Goal: Task Accomplishment & Management: Complete application form

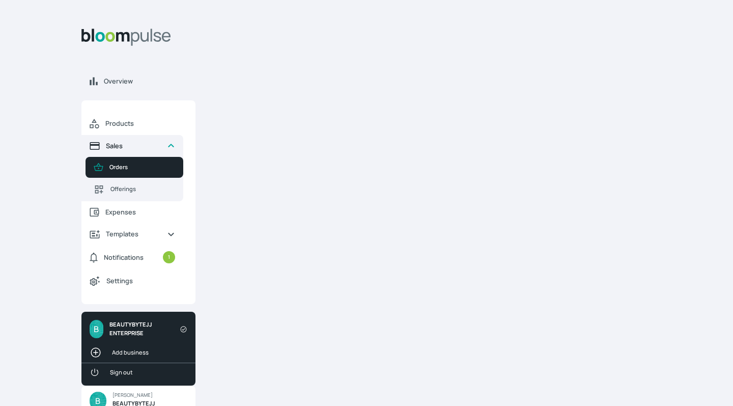
click at [113, 144] on span "Sales" at bounding box center [132, 146] width 53 height 10
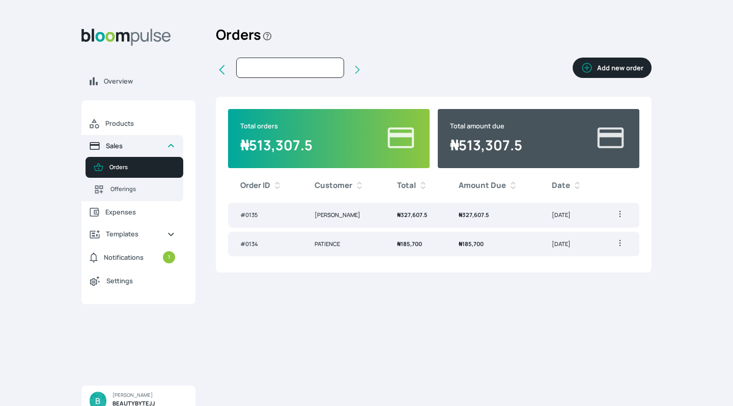
type input "[DATE]"
click at [602, 65] on button "Add new order" at bounding box center [612, 68] width 79 height 20
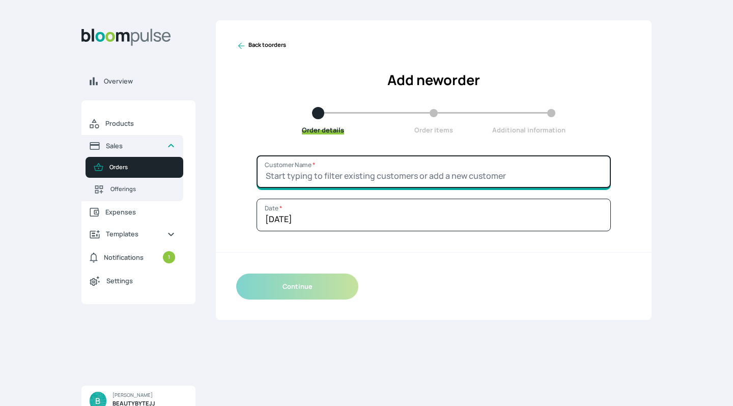
click at [384, 179] on input "Customer Name *" at bounding box center [433, 171] width 354 height 33
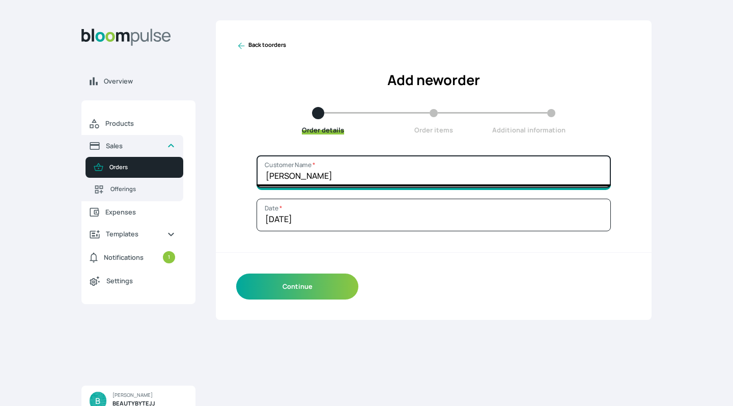
type input "[PERSON_NAME]"
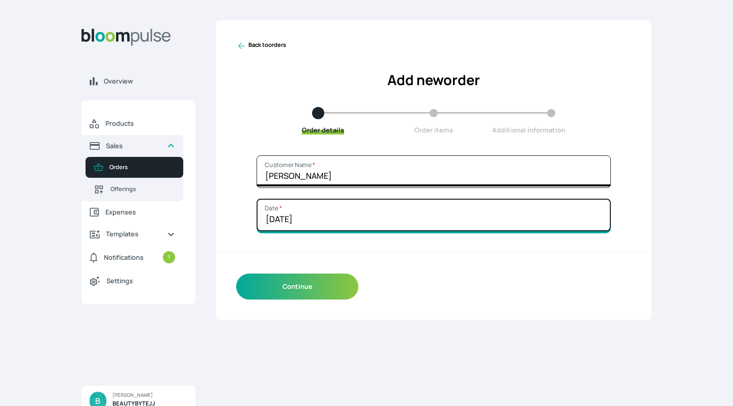
click at [337, 219] on input "[DATE]" at bounding box center [433, 214] width 354 height 33
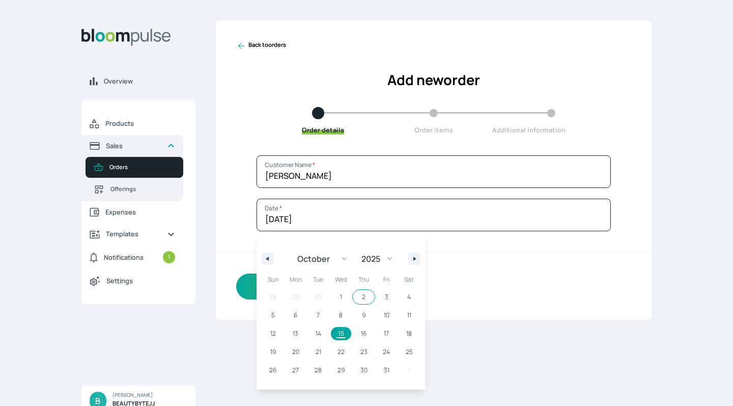
click at [459, 274] on div "Continue" at bounding box center [434, 286] width 436 height 67
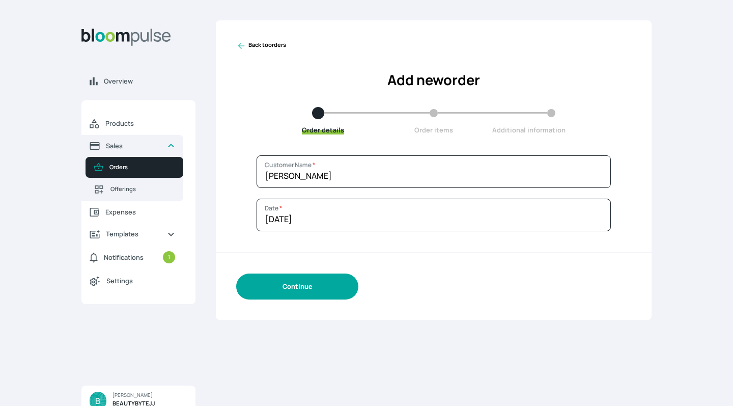
click at [268, 283] on button "Continue" at bounding box center [297, 286] width 122 height 26
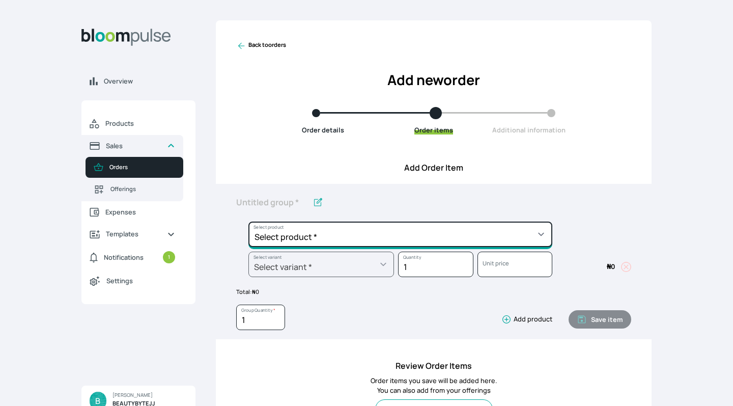
select select "e2a48bf8-7680-46e0-8a32-e61884f90153"
type input "TRAINING"
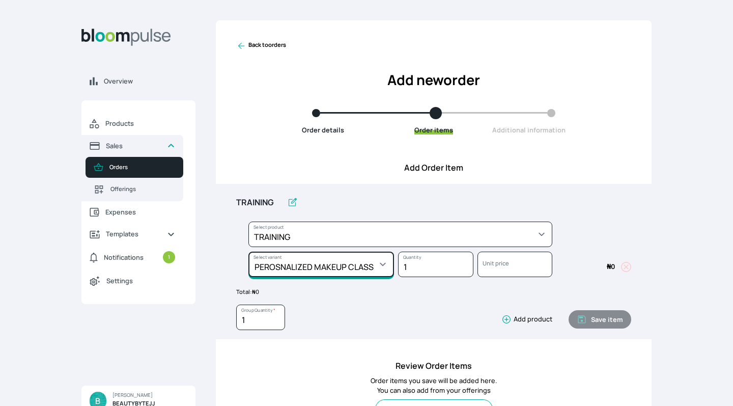
select select "e2a48bf8-7680-46e0-8a32-e61884f90153"
select select "53939b54-a5c9-489a-84eb-4b2dc3327e0b"
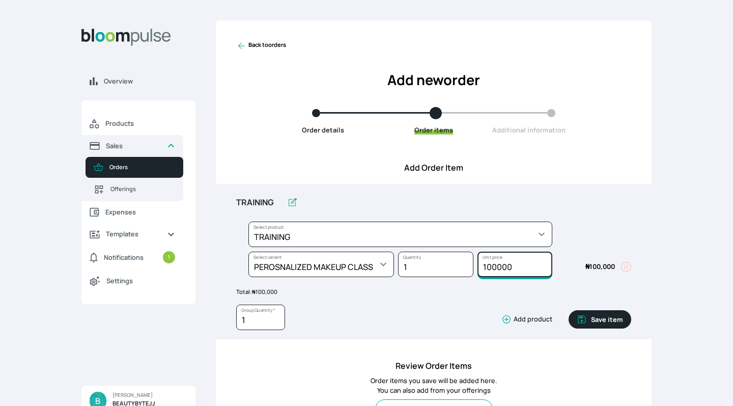
click at [491, 268] on input "100000" at bounding box center [514, 263] width 75 height 25
type input "120000"
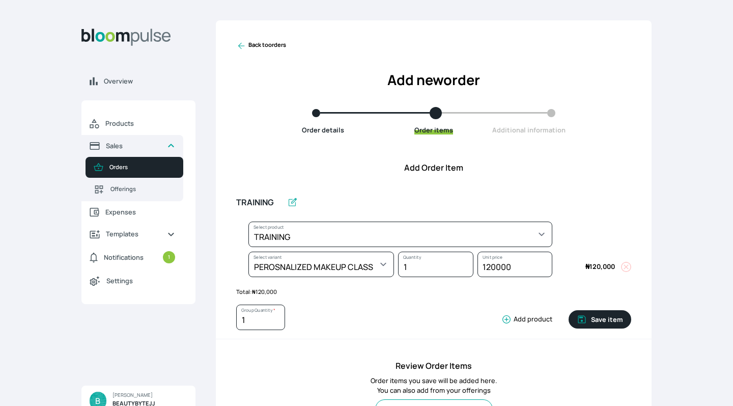
click at [450, 285] on div "TRAINING Select product * BEGINNERS CLASS TO PRO | 2WEEKS BEGINNERS CLASS TO PR…" at bounding box center [433, 263] width 395 height 142
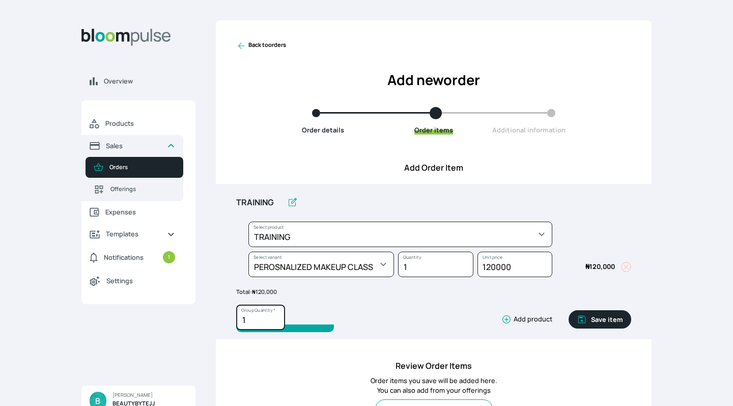
type input "2"
click at [275, 317] on input "2" at bounding box center [260, 316] width 49 height 25
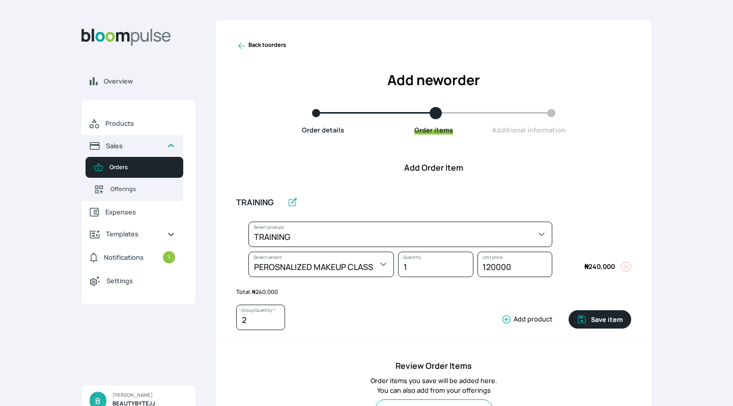
click at [459, 306] on div "2 Group Quantity * Add product" at bounding box center [394, 319] width 316 height 30
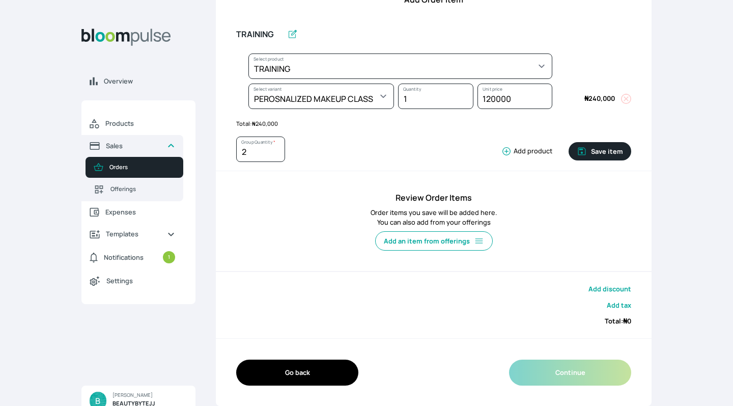
scroll to position [166, 0]
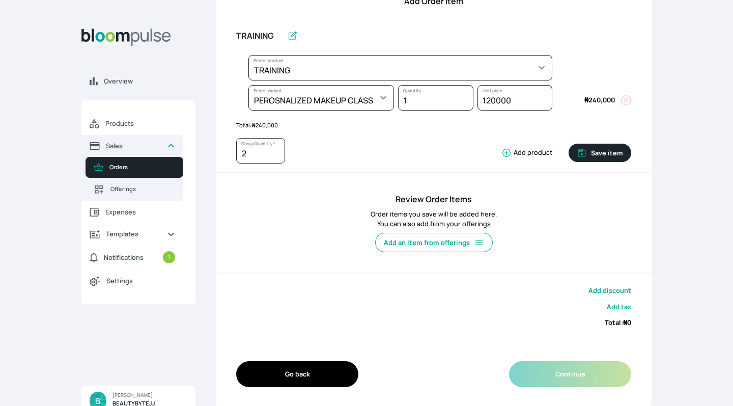
click at [597, 152] on button "Save item" at bounding box center [599, 153] width 63 height 18
type input "1"
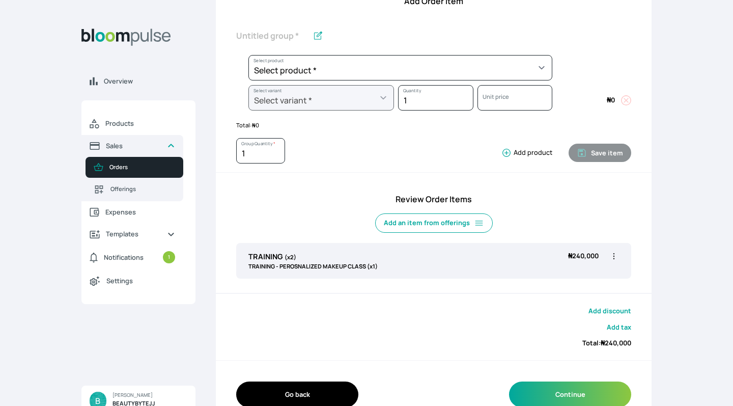
click at [552, 201] on h4 "Review Order Items" at bounding box center [433, 199] width 395 height 12
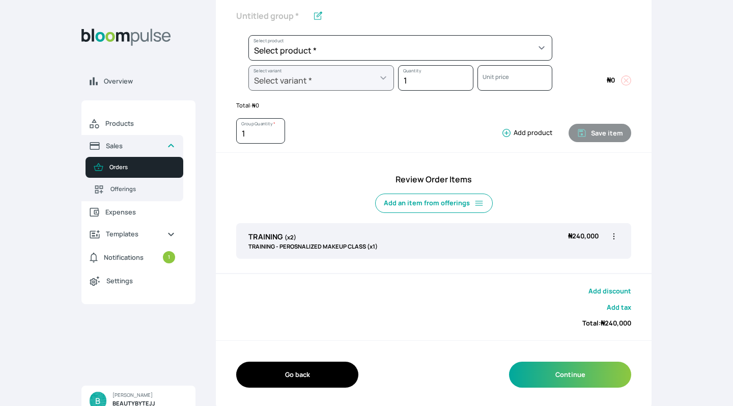
click at [539, 370] on button "Continue" at bounding box center [570, 374] width 122 height 26
click textarea "Order note (Optional)"
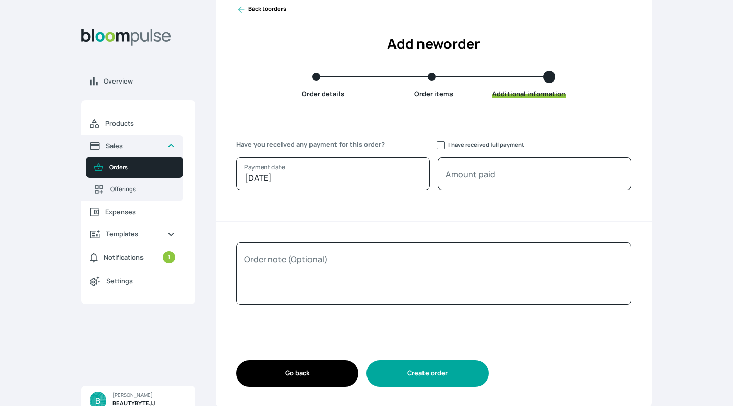
click at [411, 374] on button "Create order" at bounding box center [427, 373] width 122 height 26
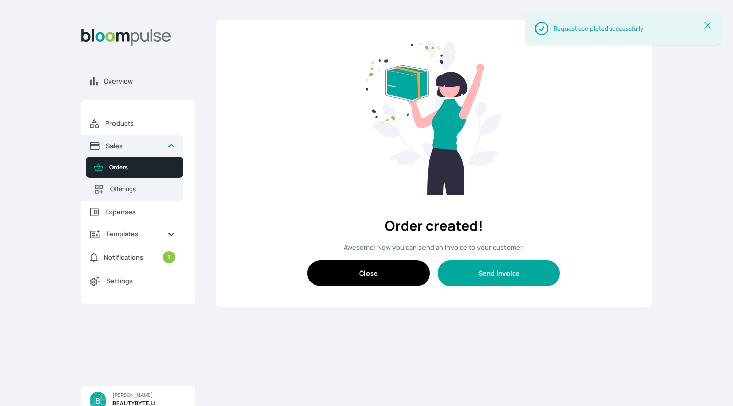
click at [461, 272] on button "Send invoice" at bounding box center [499, 273] width 122 height 26
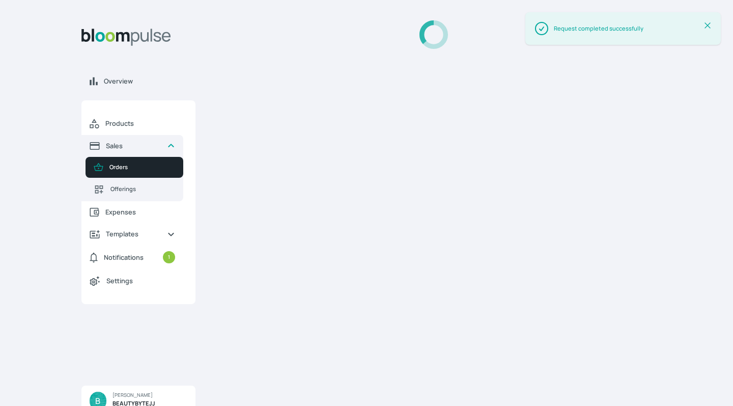
select select
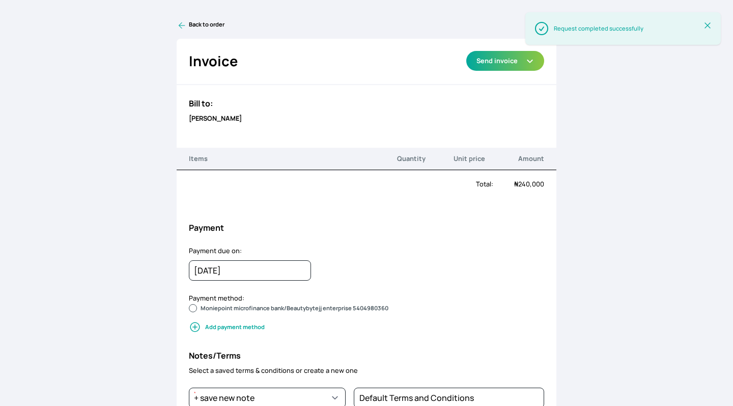
radio input "true"
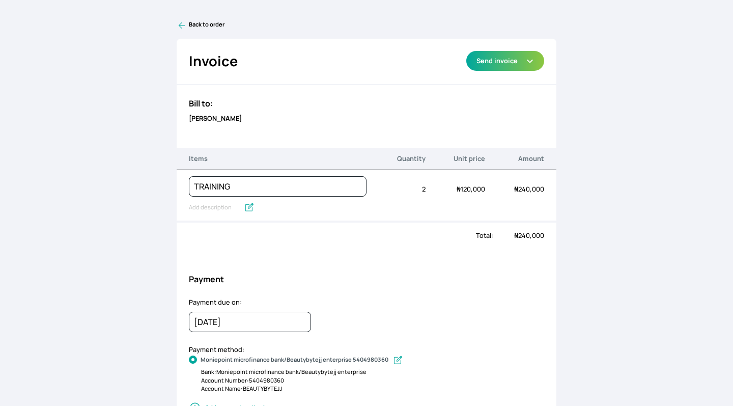
click at [298, 111] on div "Bill to: [PERSON_NAME]" at bounding box center [367, 110] width 380 height 50
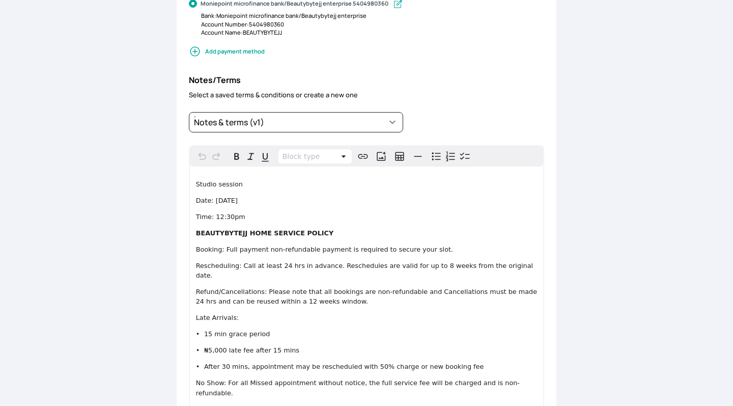
scroll to position [354, 0]
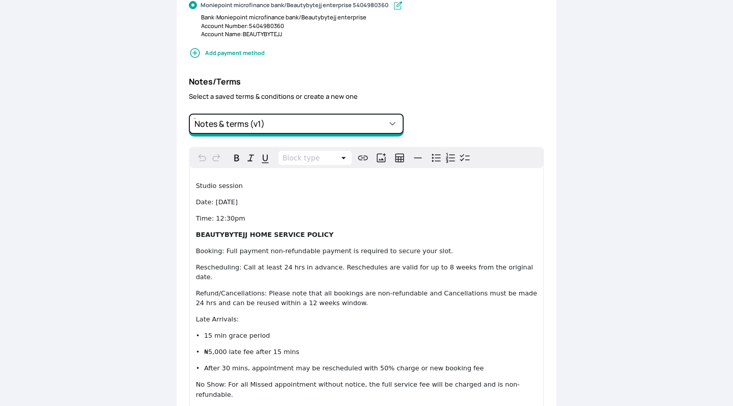
select select "2422df91-995b-4d30-805f-33b5631663a6"
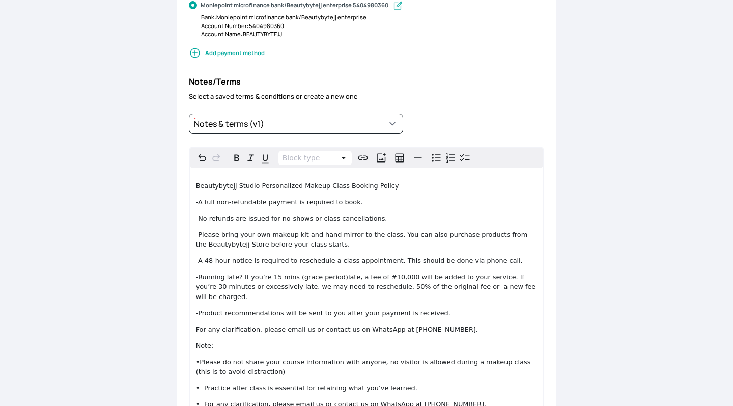
click at [260, 282] on span "-Running late? If you’re 15 mins (grace period)late, a fee of #10,000 will be a…" at bounding box center [367, 286] width 342 height 27
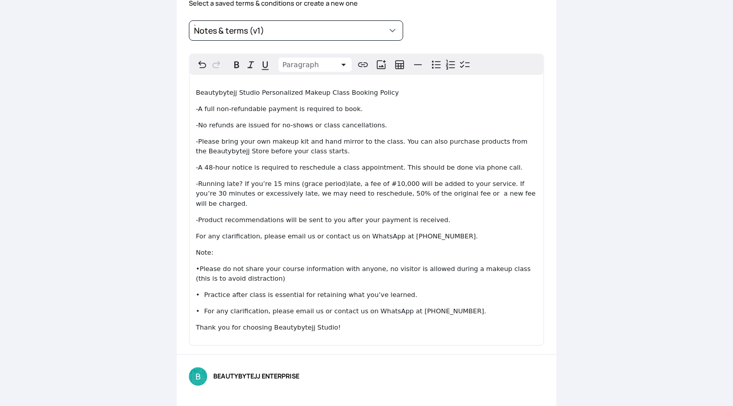
click at [270, 371] on span "BEAUTYBYTEJJ ENTERPRISE" at bounding box center [256, 376] width 86 height 10
click at [496, 34] on div "Notes & terms (v1) Notes & terms (v1) + save new note *" at bounding box center [367, 30] width 356 height 37
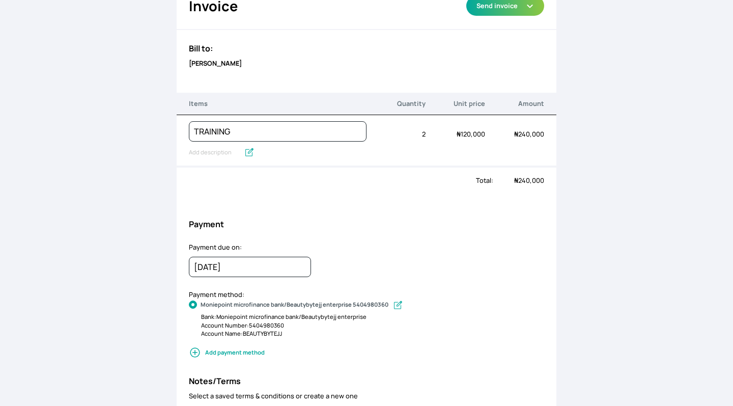
scroll to position [46, 0]
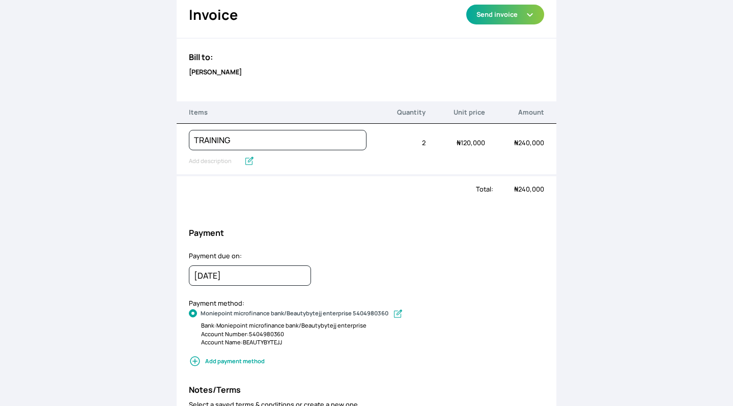
click at [245, 159] on icon at bounding box center [249, 161] width 10 height 10
click at [240, 159] on input "text" at bounding box center [214, 161] width 51 height 13
drag, startPoint x: 233, startPoint y: 157, endPoint x: 186, endPoint y: 158, distance: 47.3
click at [186, 158] on div "TRAINING TRAINING Quantity 2 Unit price ₦ 120,000 Amount ₦ 240,000" at bounding box center [367, 149] width 380 height 51
click at [230, 160] on icon at bounding box center [231, 161] width 8 height 8
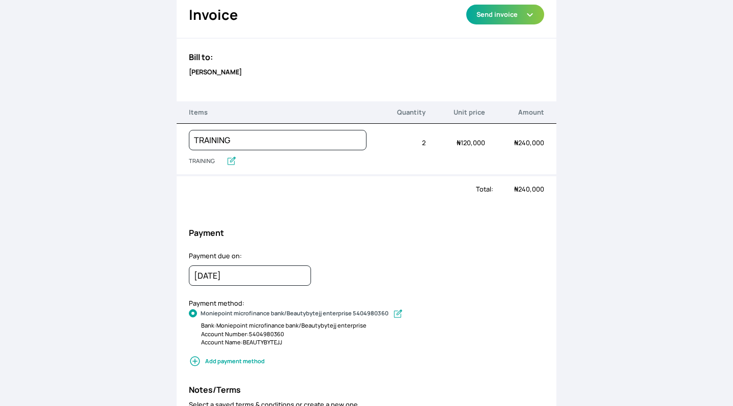
click at [222, 160] on input "TRAINING" at bounding box center [205, 161] width 33 height 13
type input "T"
paste input "Loremi dolo sitame consect, adi elit seddo eius temporinci ut labor etdo mag al…"
drag, startPoint x: 366, startPoint y: 160, endPoint x: 186, endPoint y: 167, distance: 180.8
click at [186, 167] on div "TRAINING Quantity 2 Unit price ₦ 120,000 Amount ₦ 240,000" at bounding box center [367, 149] width 380 height 51
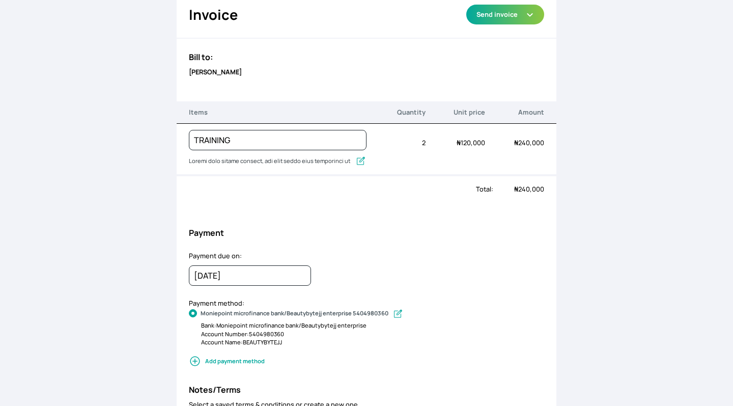
click at [209, 184] on div "Total:" at bounding box center [335, 189] width 317 height 10
click at [364, 160] on icon at bounding box center [361, 161] width 8 height 8
click at [351, 160] on input "text" at bounding box center [270, 161] width 162 height 13
type input "Loremi dolo sitame consect, adi elit seddo eius temporinci ut labor etdo mag al…"
drag, startPoint x: 350, startPoint y: 158, endPoint x: 149, endPoint y: 144, distance: 201.5
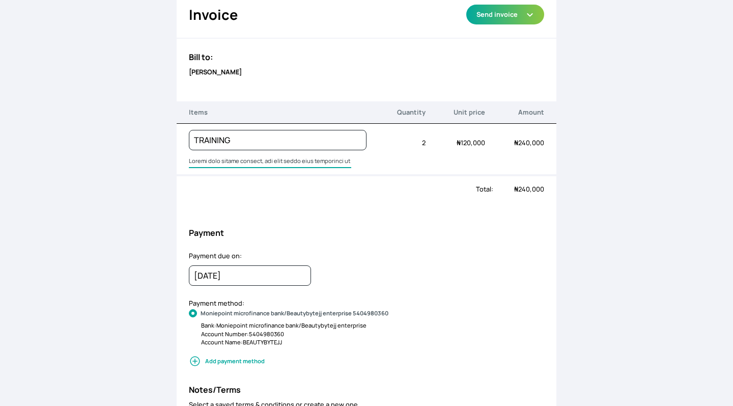
click at [149, 144] on div "Back to order Invoice Send via Email Send via WhatsApp Export as PDF Preview Se…" at bounding box center [366, 203] width 733 height 406
click at [406, 89] on div "Invoice Send via Email Send via WhatsApp Export as PDF Preview Send invoice Bil…" at bounding box center [367, 401] width 380 height 818
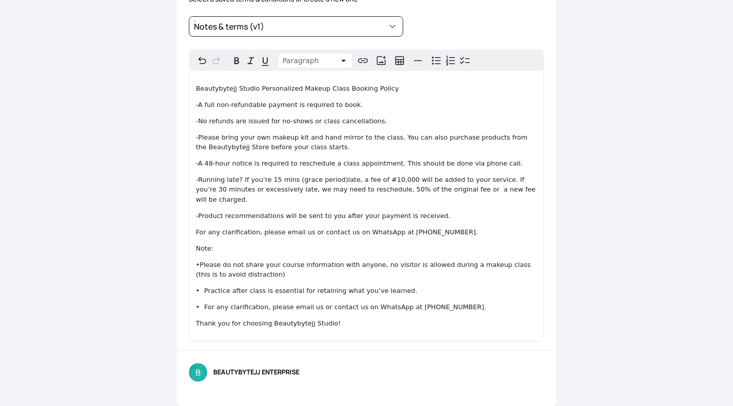
scroll to position [447, 0]
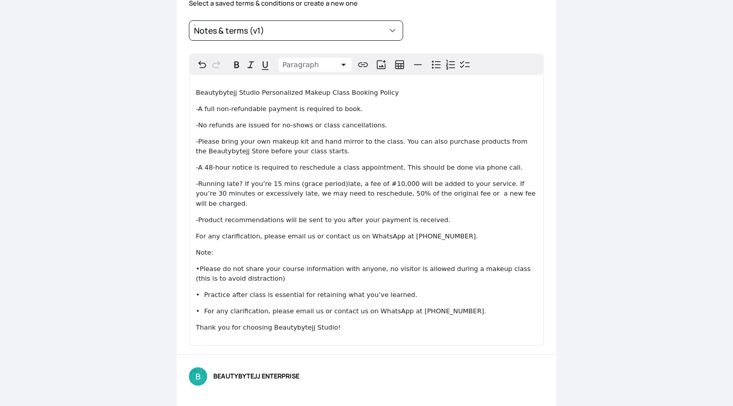
click at [249, 274] on span "•Please do not share your course information with anyone, no visitor is allowed…" at bounding box center [364, 273] width 337 height 17
drag, startPoint x: 196, startPoint y: 322, endPoint x: 344, endPoint y: 327, distance: 148.2
click at [344, 327] on p "Thank you for choosing Beautybytejj Studio!" at bounding box center [366, 327] width 341 height 10
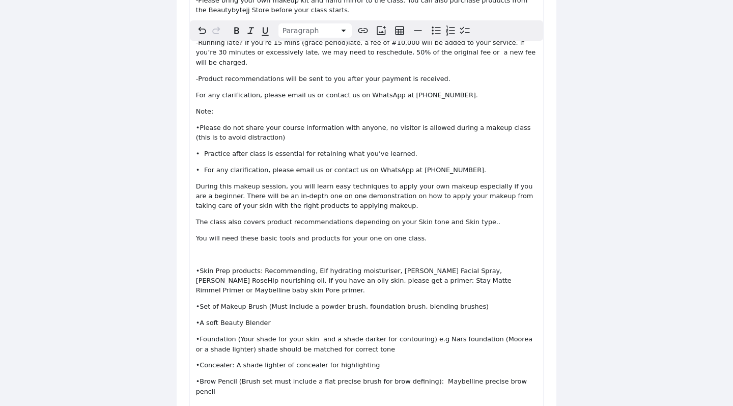
click at [223, 252] on p "editable markdown" at bounding box center [366, 254] width 341 height 10
click at [196, 184] on span "During this makeup session, you will learn easy techniques to apply your own ma…" at bounding box center [365, 195] width 339 height 27
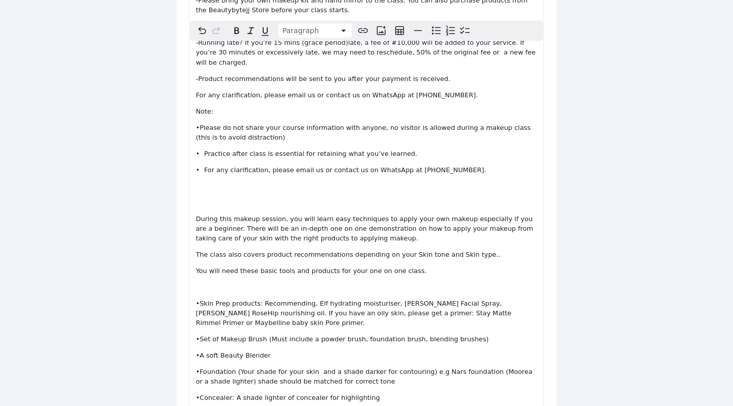
click at [201, 198] on p "editable markdown" at bounding box center [366, 202] width 341 height 10
click at [213, 219] on p "During this makeup session, you will learn easy techniques to apply your own ma…" at bounding box center [366, 229] width 341 height 30
click at [305, 197] on p "PRODUCT RECOMMENDATION" at bounding box center [366, 202] width 341 height 10
click at [268, 373] on span "•Foundation (Your shade for your skin and a shade darker for contouring) e.g Na…" at bounding box center [365, 375] width 338 height 17
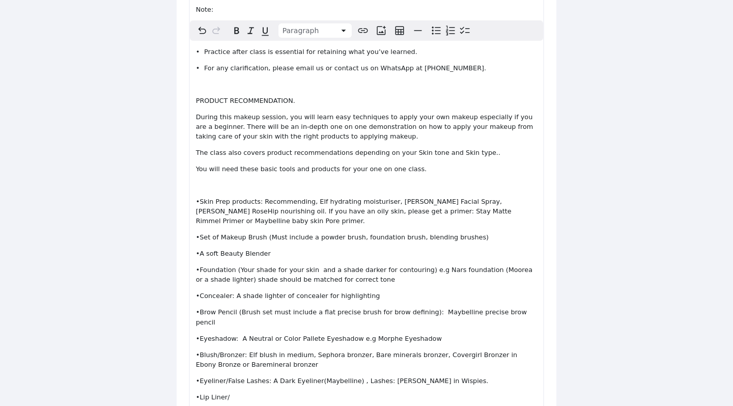
scroll to position [802, 0]
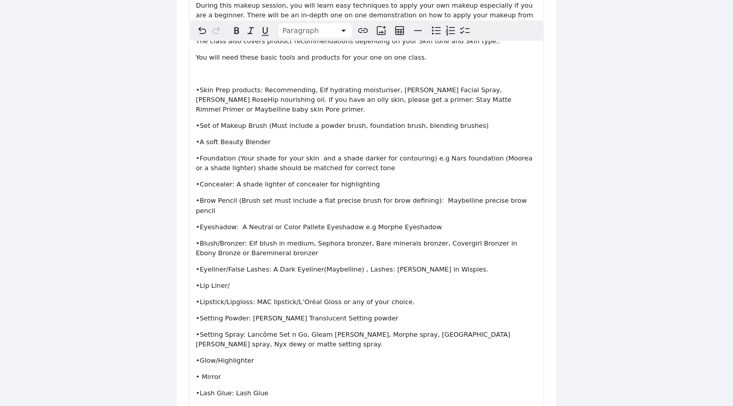
click at [248, 311] on div "Beautybytejj Studio Personalized Makeup Class Booking Policy -A full non-refund…" at bounding box center [367, 79] width 354 height 716
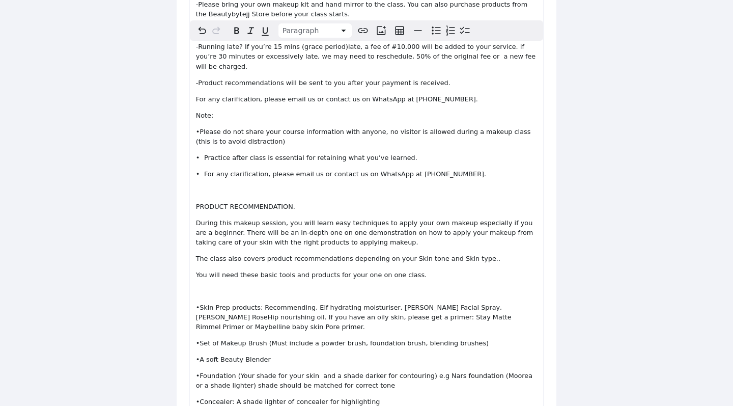
click at [210, 186] on p "editable markdown" at bounding box center [366, 190] width 341 height 10
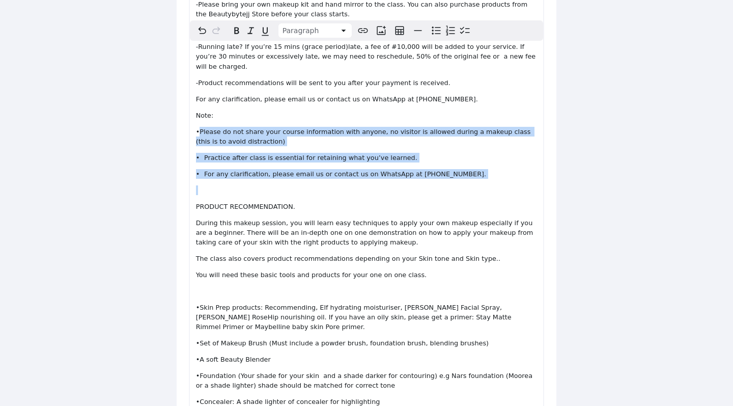
drag, startPoint x: 201, startPoint y: 128, endPoint x: 418, endPoint y: 182, distance: 224.3
click at [418, 182] on div "Beautybytejj Studio Personalized Makeup Class Booking Policy -A full non-refund…" at bounding box center [367, 296] width 354 height 716
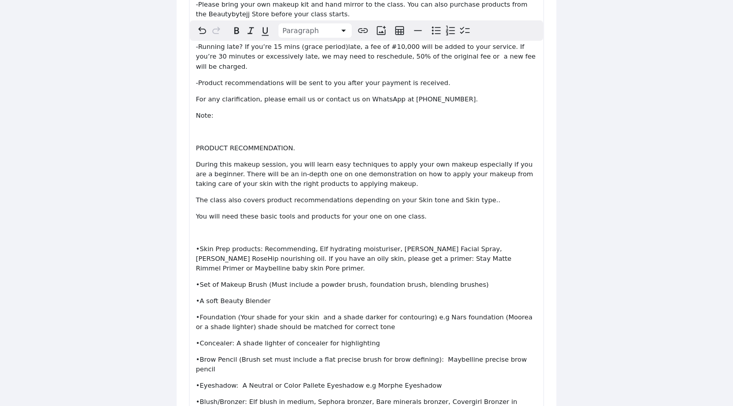
click at [491, 199] on p "The class also covers product recommendations depending on your Skin tone and S…" at bounding box center [366, 200] width 341 height 10
click at [194, 211] on div "Beautybytejj Studio Personalized Makeup Class Booking Policy -A full non-refund…" at bounding box center [367, 266] width 354 height 657
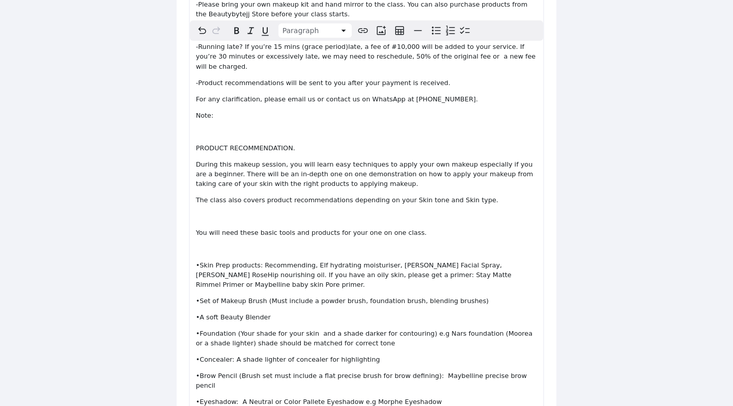
click at [420, 227] on p "You will need these basic tools and products for your one on one class." at bounding box center [366, 232] width 341 height 10
